Goal: Register for event/course

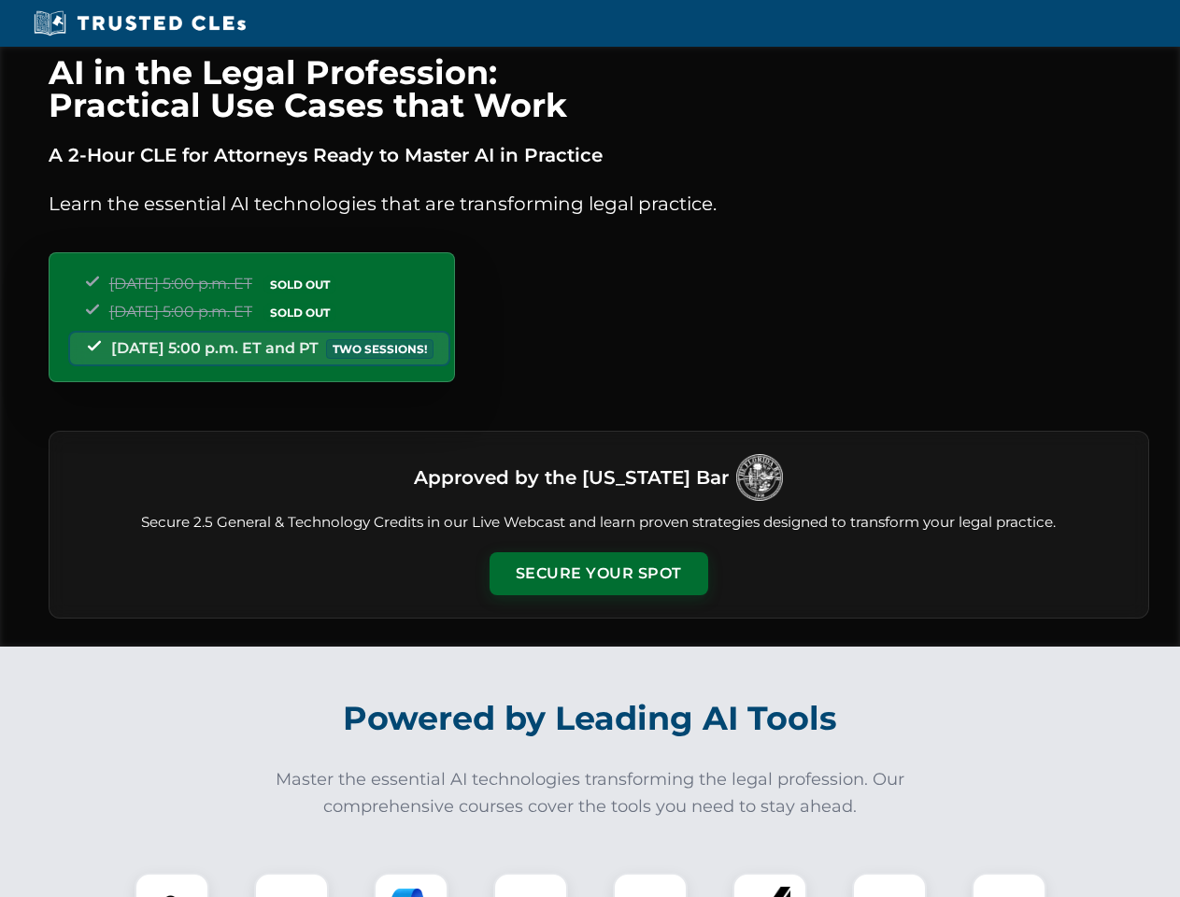
click at [598, 574] on button "Secure Your Spot" at bounding box center [599, 573] width 219 height 43
click at [172, 885] on img at bounding box center [172, 910] width 54 height 54
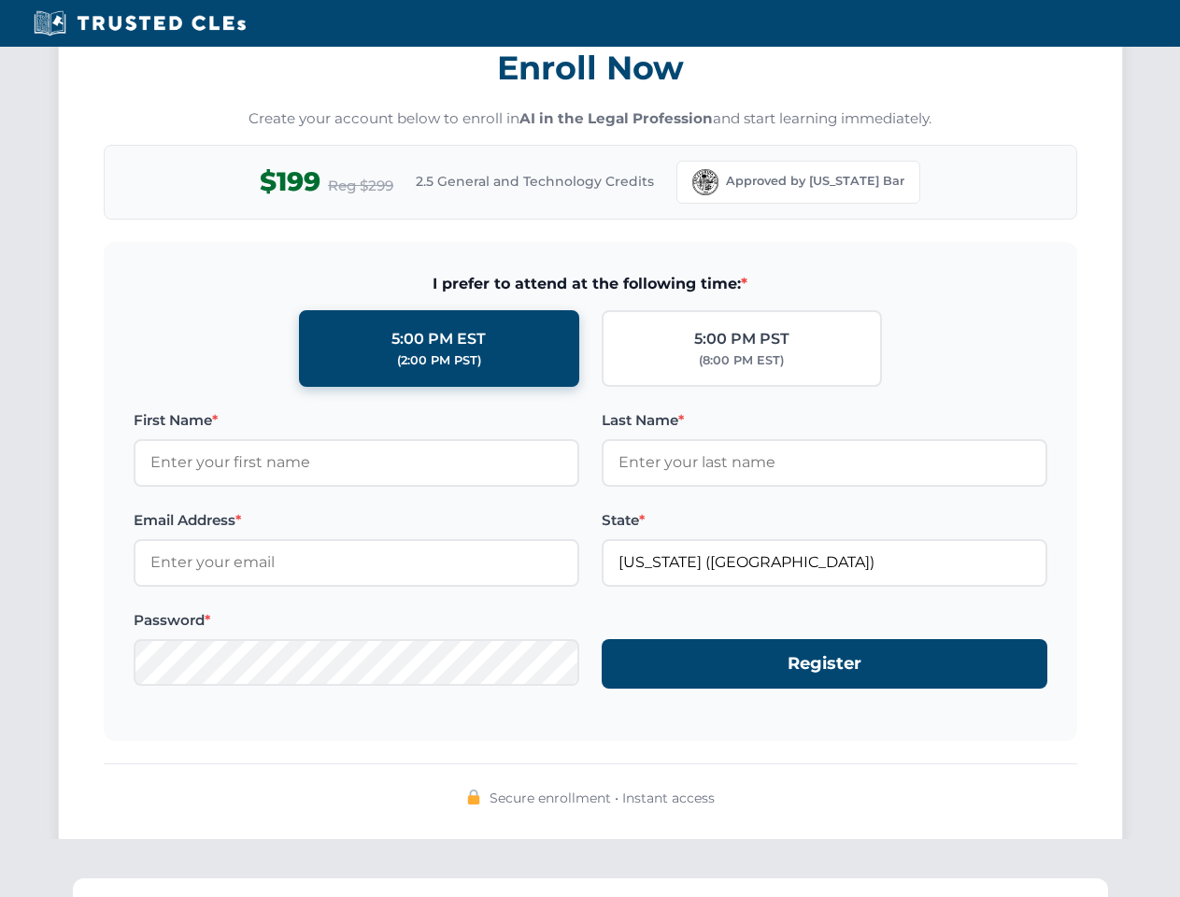
scroll to position [1834, 0]
